Goal: Task Accomplishment & Management: Manage account settings

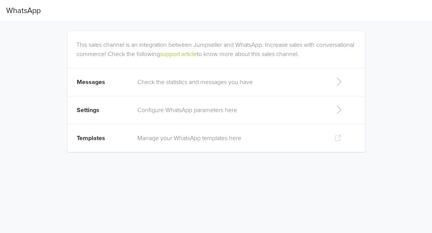
drag, startPoint x: 279, startPoint y: 108, endPoint x: 288, endPoint y: 107, distance: 8.9
click at [288, 107] on p "Configure WhatsApp parameters here" at bounding box center [229, 109] width 184 height 9
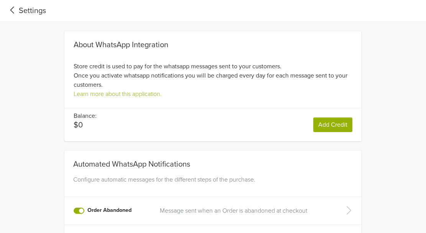
click at [15, 9] on icon at bounding box center [12, 10] width 13 height 10
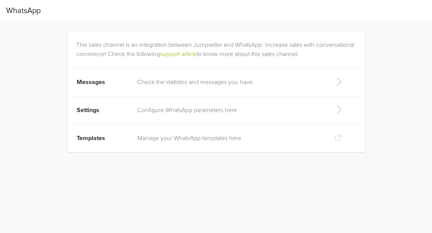
click at [187, 81] on p "Check the statistics and messages you have" at bounding box center [229, 81] width 184 height 9
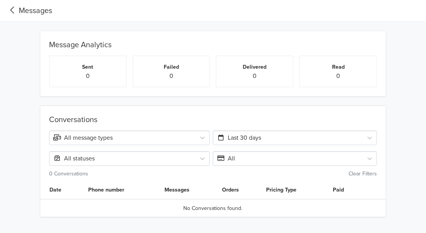
click at [17, 6] on icon at bounding box center [12, 10] width 13 height 10
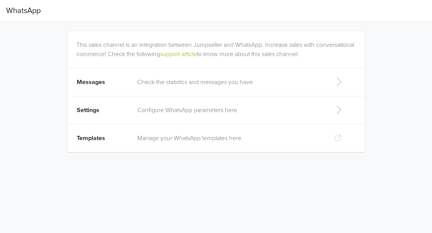
click at [160, 139] on p "Manage your WhatsApp templates here" at bounding box center [229, 137] width 184 height 9
drag, startPoint x: 431, startPoint y: 139, endPoint x: 431, endPoint y: 166, distance: 26.4
click at [425, 161] on html "WhatsApp This sales channel is an integration between Jumpseller and WhatsApp. …" at bounding box center [216, 80] width 432 height 161
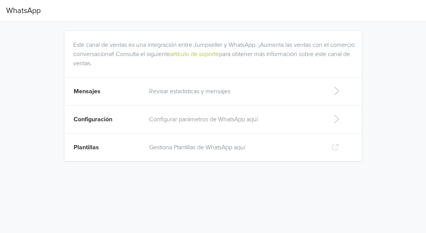
click at [104, 120] on span "Configuración" at bounding box center [93, 119] width 39 height 8
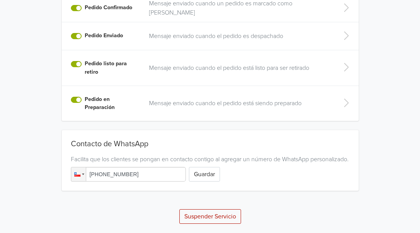
scroll to position [267, 0]
drag, startPoint x: 184, startPoint y: 170, endPoint x: -41, endPoint y: 190, distance: 226.2
type input "[PHONE_NUMBER]"
click at [209, 177] on button "Guardar" at bounding box center [204, 174] width 31 height 15
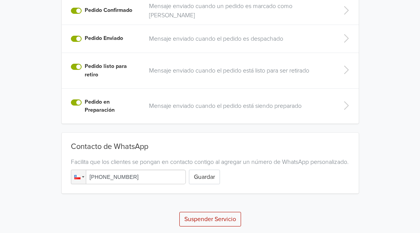
scroll to position [296, 0]
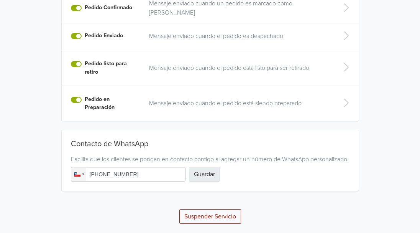
click at [208, 174] on button "Guardar" at bounding box center [204, 174] width 31 height 15
